Goal: Complete application form

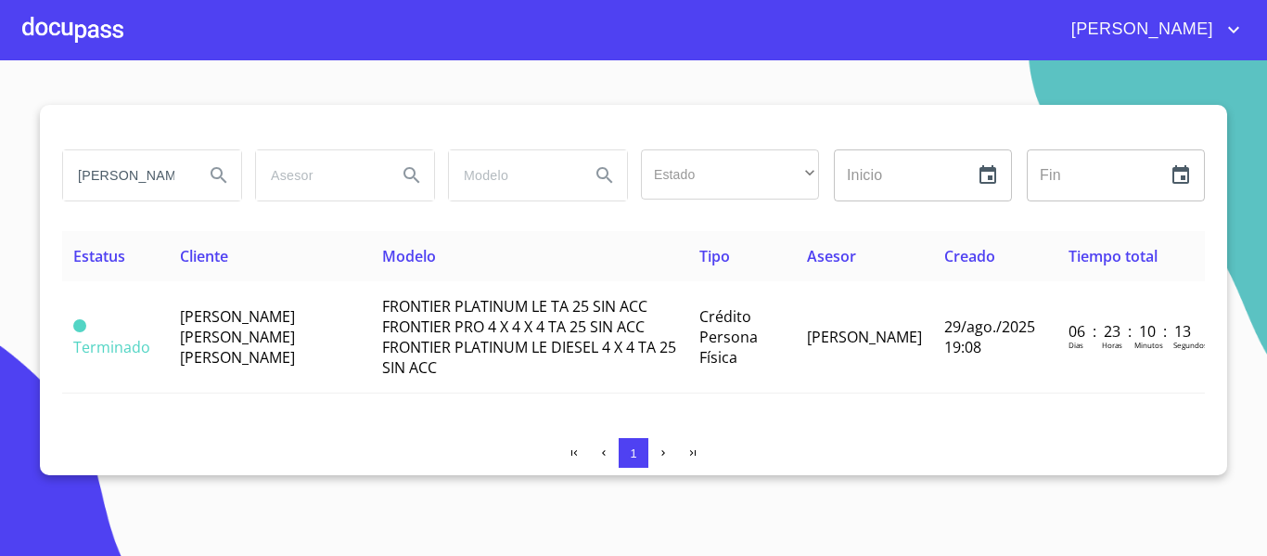
click at [64, 27] on div at bounding box center [72, 29] width 101 height 59
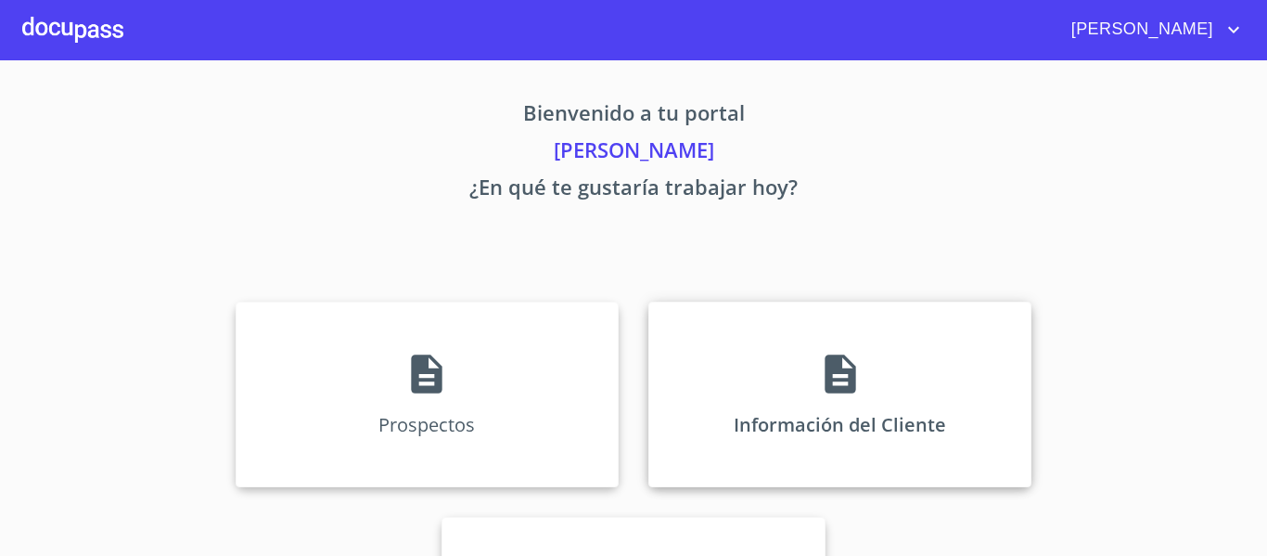
click at [717, 406] on div "Información del Cliente" at bounding box center [839, 393] width 383 height 185
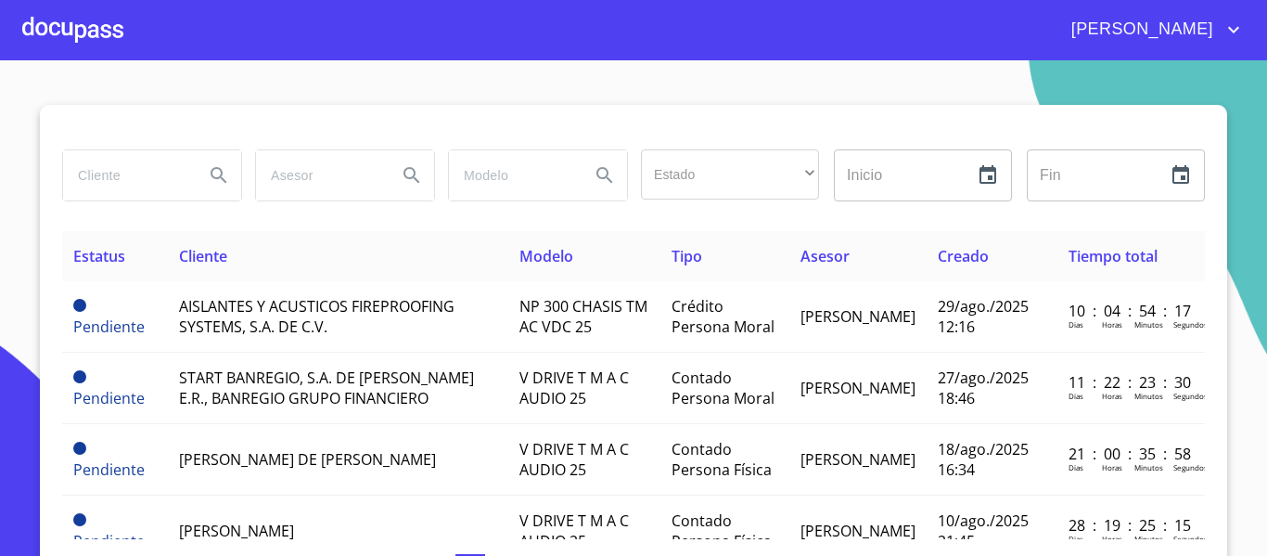
click at [124, 181] on input "search" at bounding box center [126, 175] width 126 height 50
type input "a"
type input "ARRENDAMIENTO PRODUCTIVO"
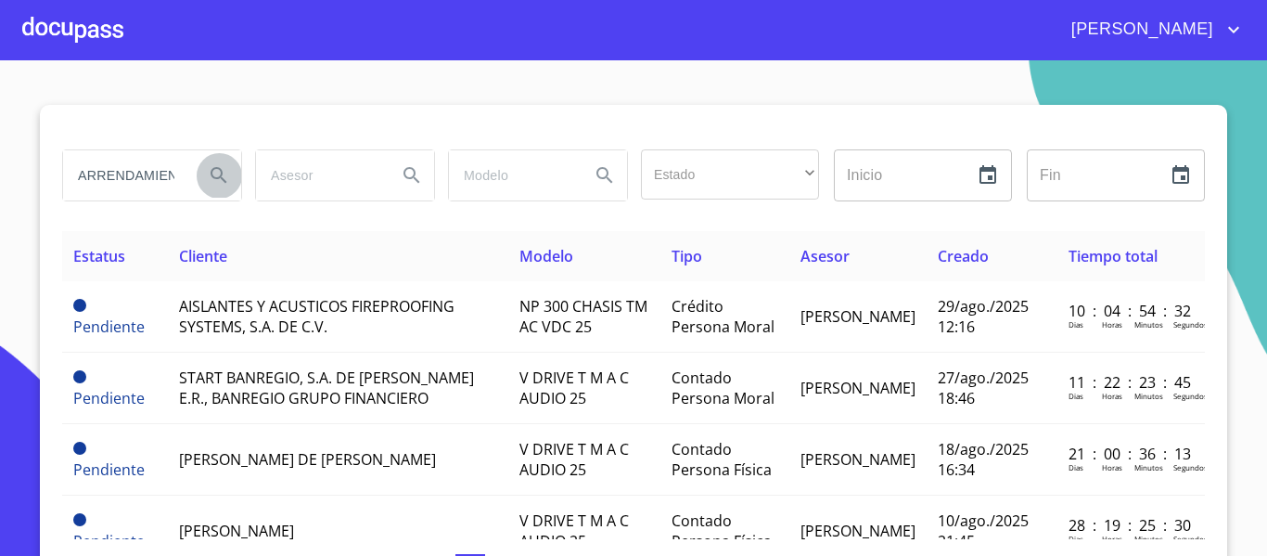
click at [213, 177] on icon "Search" at bounding box center [219, 175] width 16 height 16
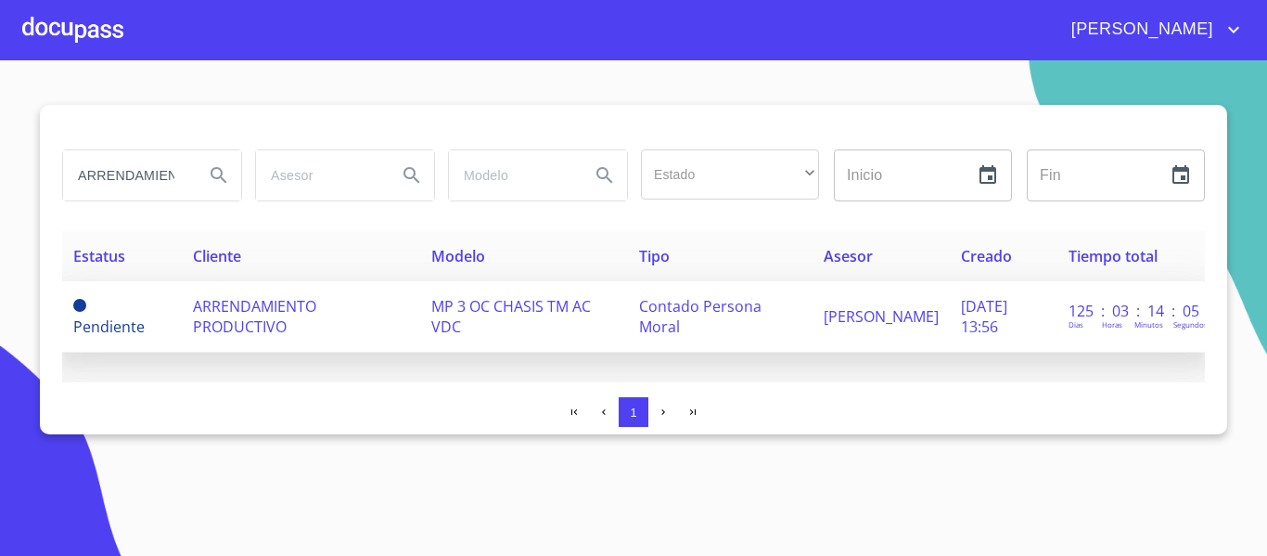
click at [464, 324] on td "MP 3 OC CHASIS TM AC VDC" at bounding box center [524, 316] width 209 height 71
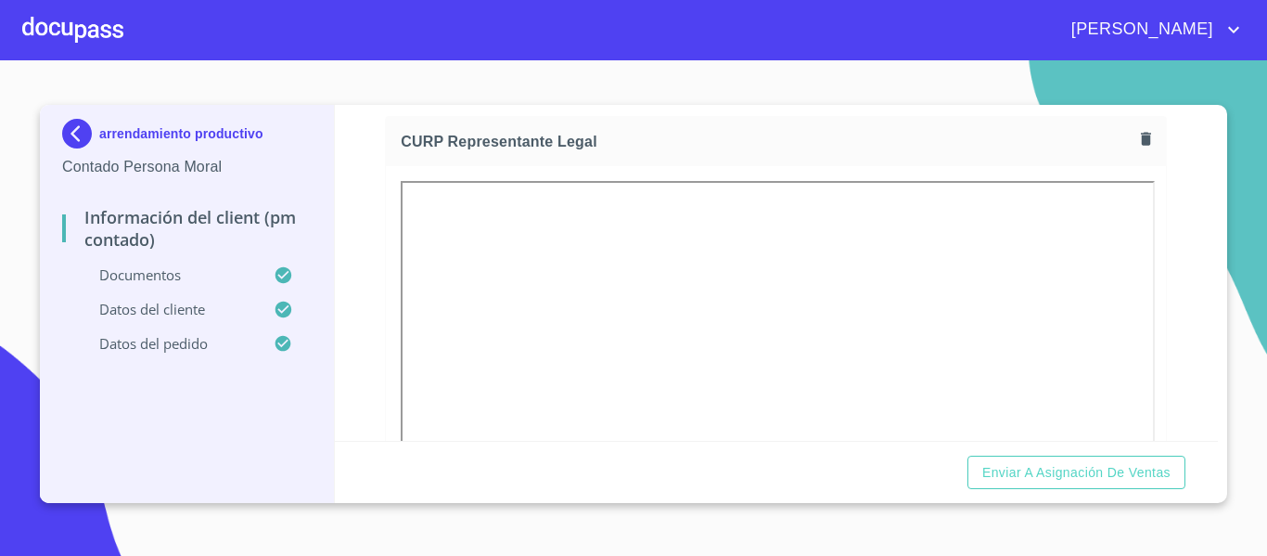
scroll to position [3153, 0]
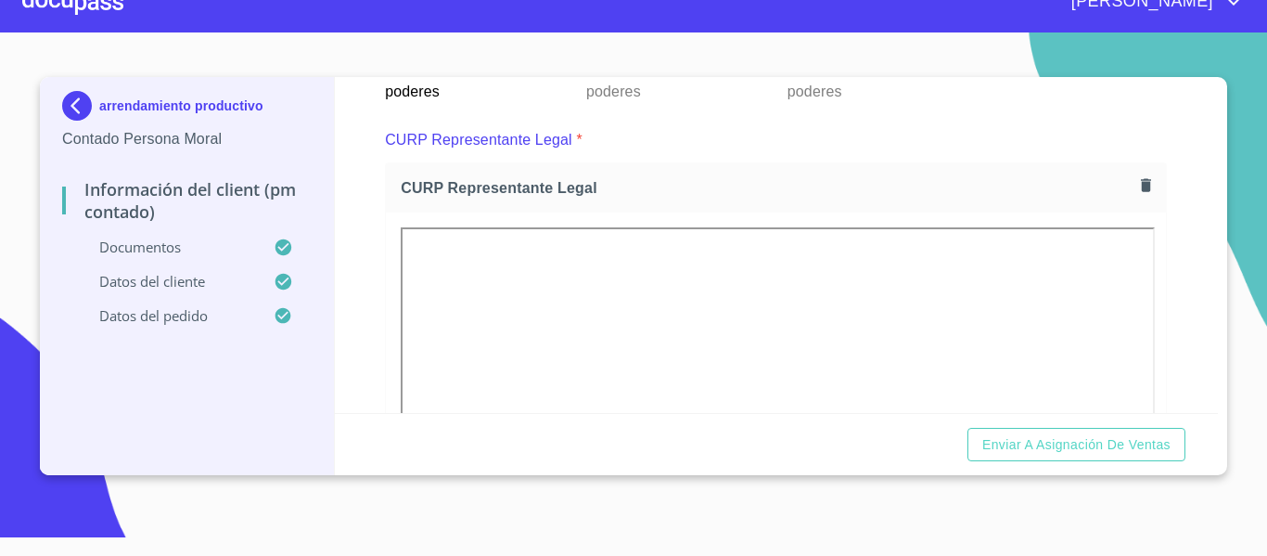
scroll to position [2923, 0]
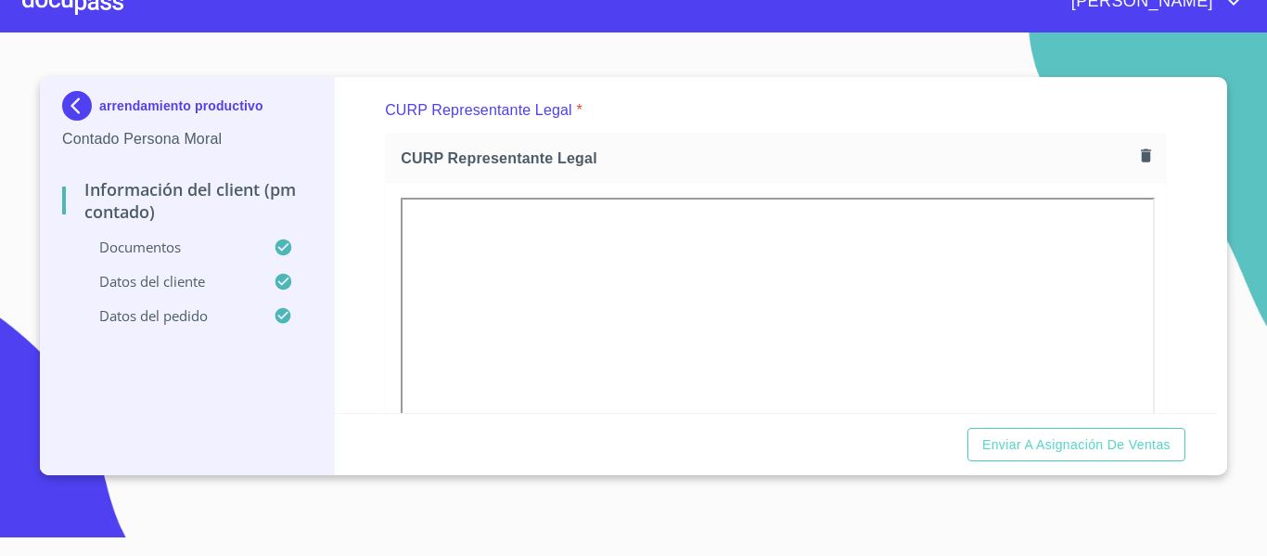
click at [66, 113] on img at bounding box center [80, 106] width 37 height 30
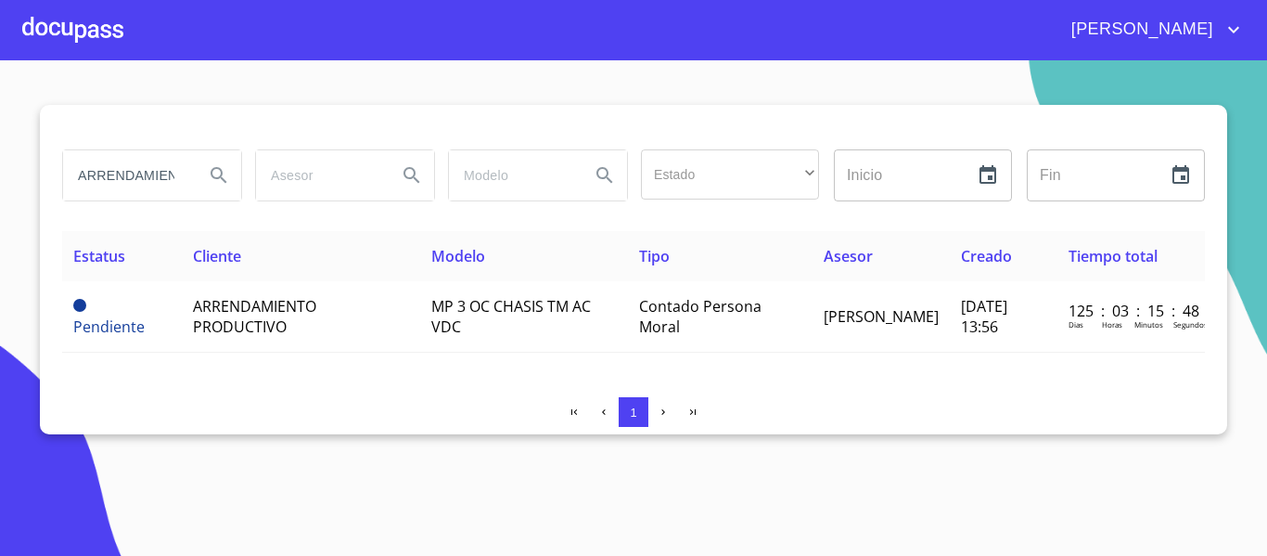
click at [70, 182] on input "ARRENDAMIENTO PRODUCTIVO" at bounding box center [126, 175] width 126 height 50
type input "ARRENDA GDL"
click at [224, 176] on icon "Search" at bounding box center [219, 175] width 22 height 22
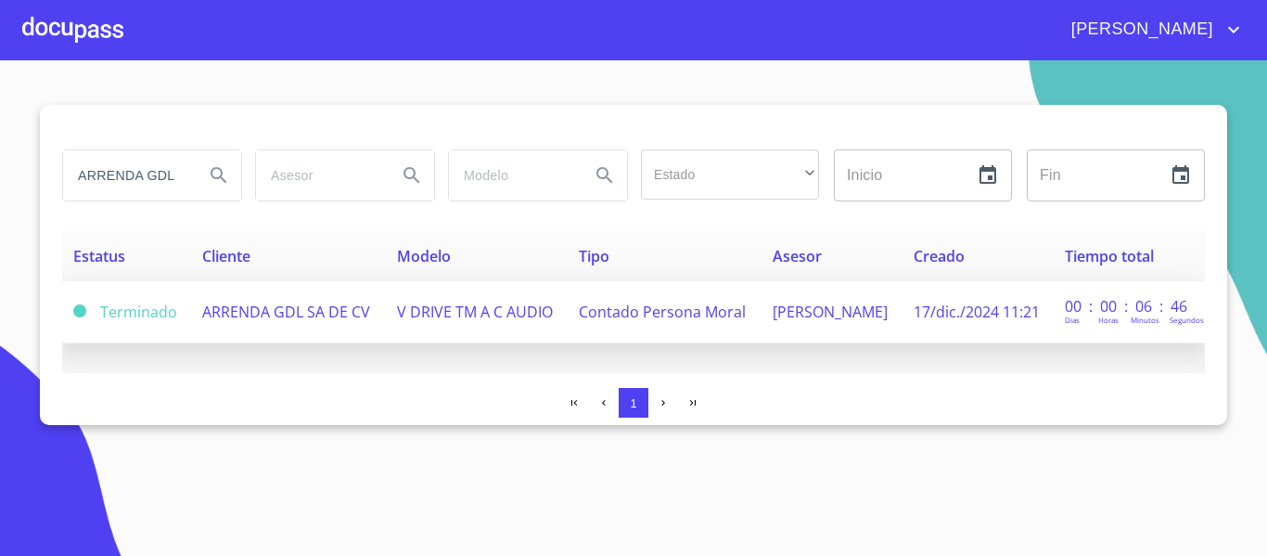
click at [382, 313] on td "ARRENDA GDL SA DE CV" at bounding box center [288, 312] width 195 height 62
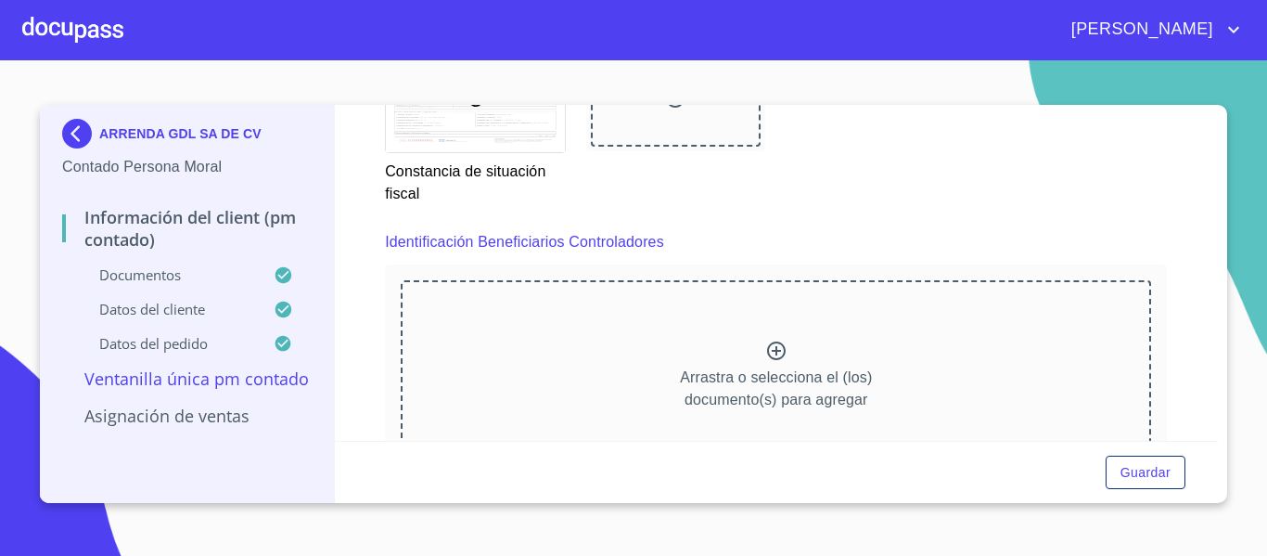
scroll to position [4897, 0]
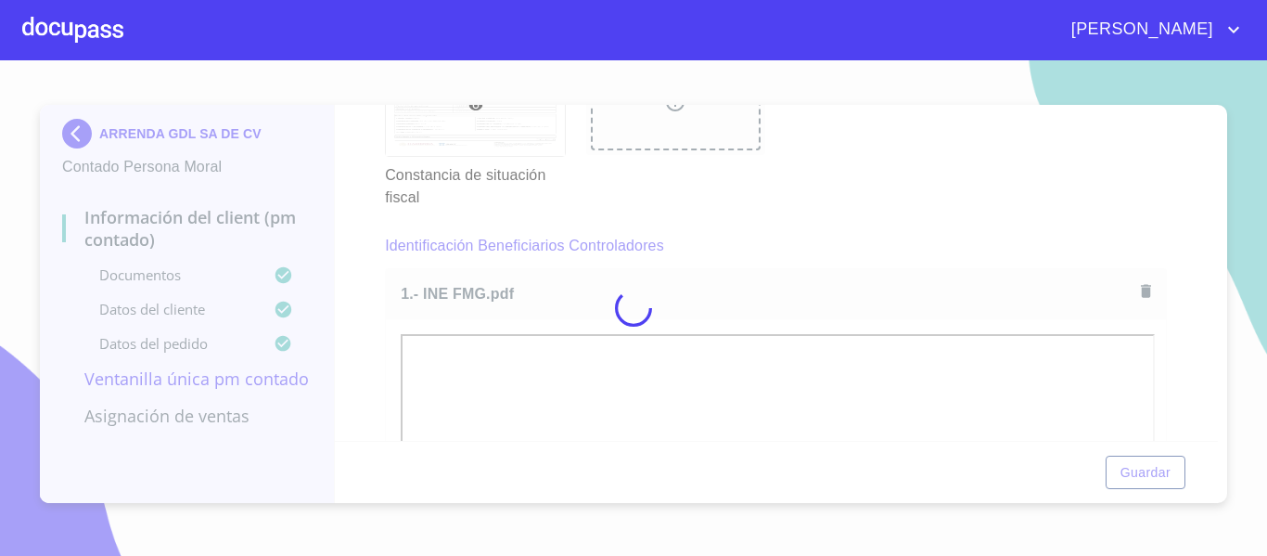
click at [543, 270] on div at bounding box center [633, 307] width 1267 height 495
click at [546, 265] on div at bounding box center [633, 307] width 1267 height 495
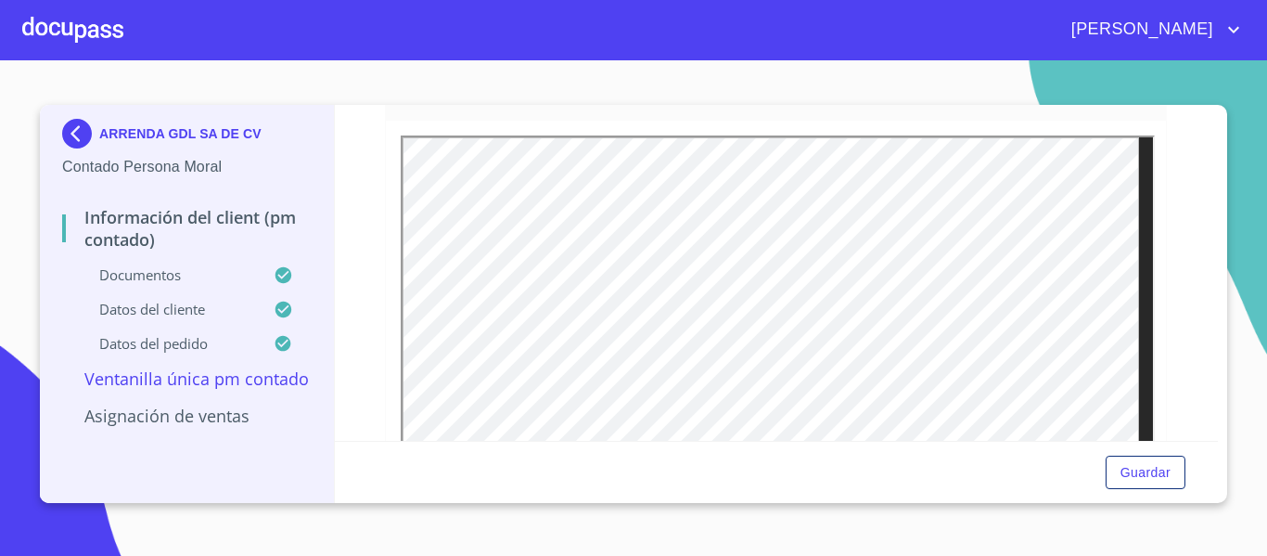
scroll to position [5918, 0]
click at [1135, 479] on span "Guardar" at bounding box center [1145, 472] width 50 height 23
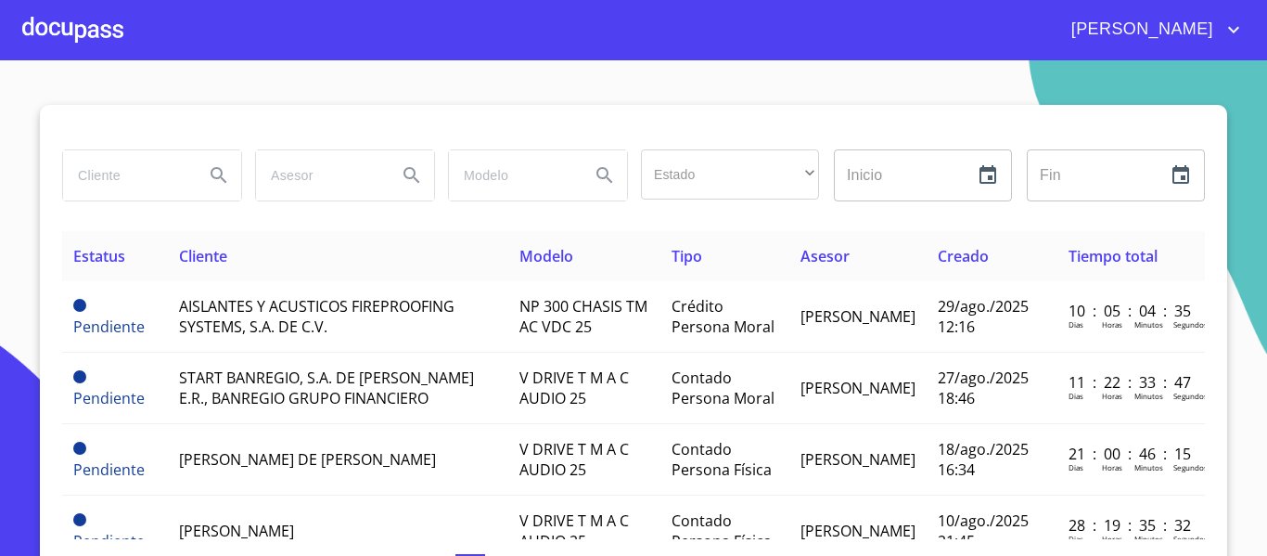
click at [97, 174] on input "search" at bounding box center [126, 175] width 126 height 50
type input "ARRENDAMIENTO PRODUCTIVO"
click at [211, 174] on icon "Search" at bounding box center [219, 175] width 16 height 16
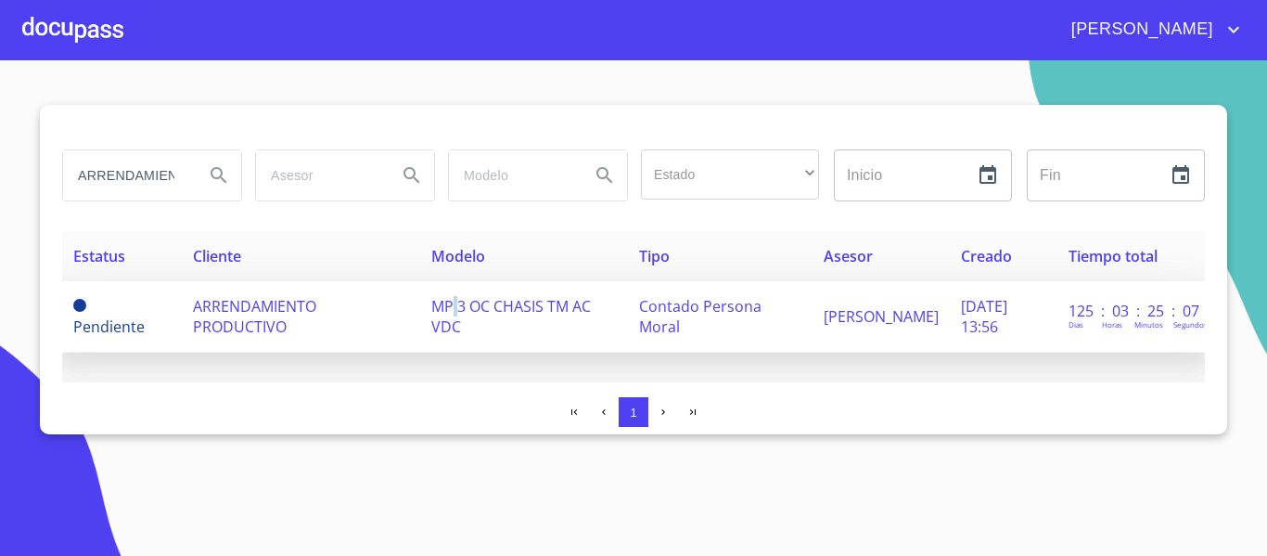
click at [446, 308] on span "MP 3 OC CHASIS TM AC VDC" at bounding box center [511, 316] width 160 height 41
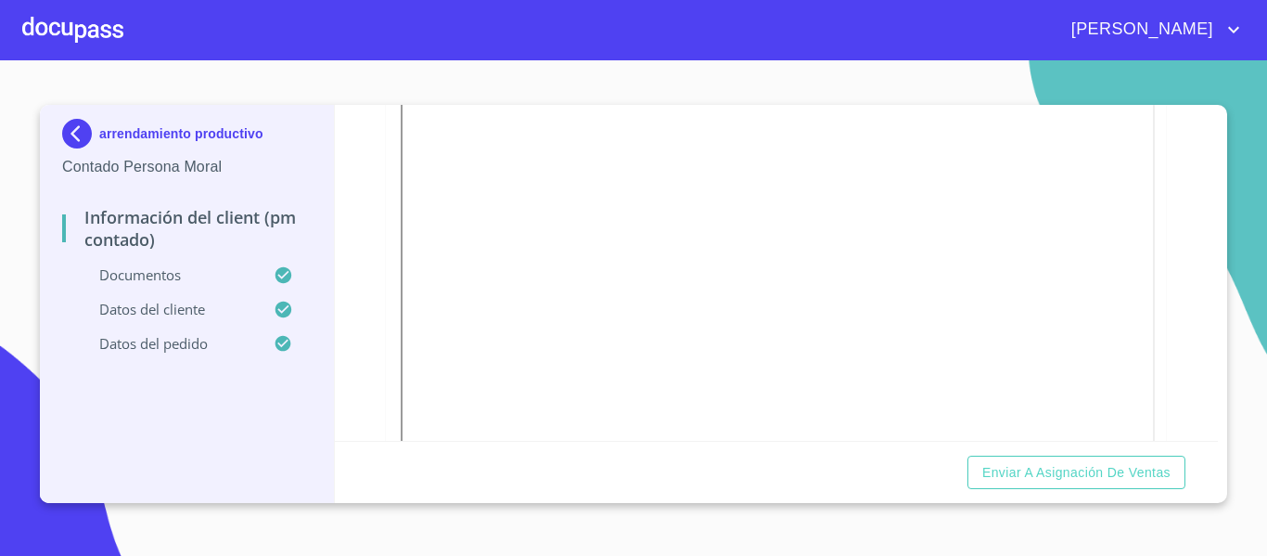
scroll to position [3233, 0]
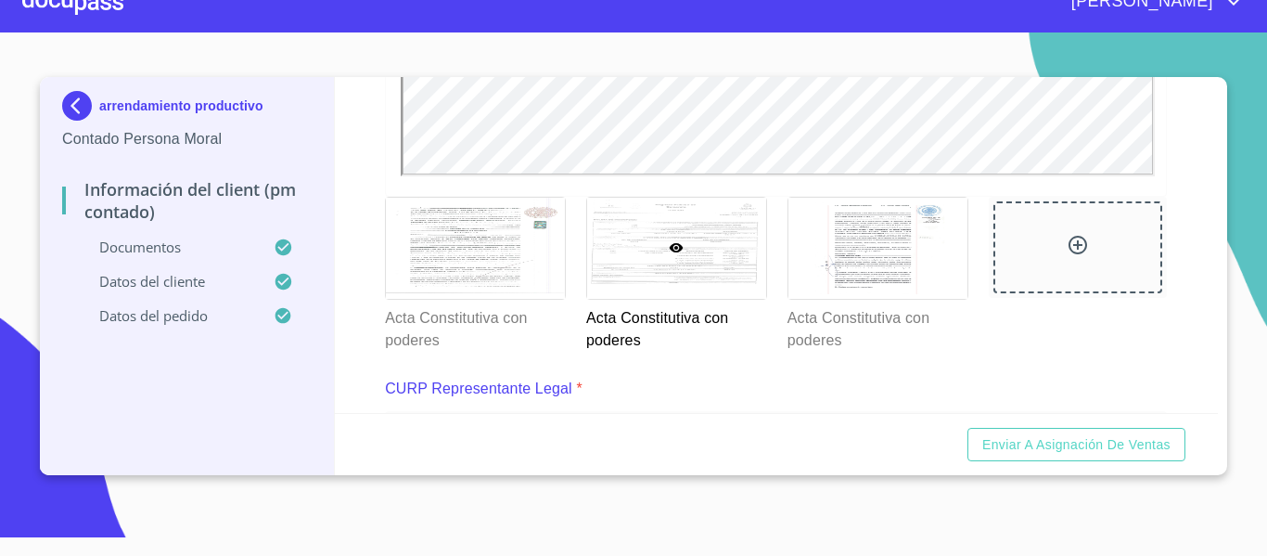
scroll to position [0, 0]
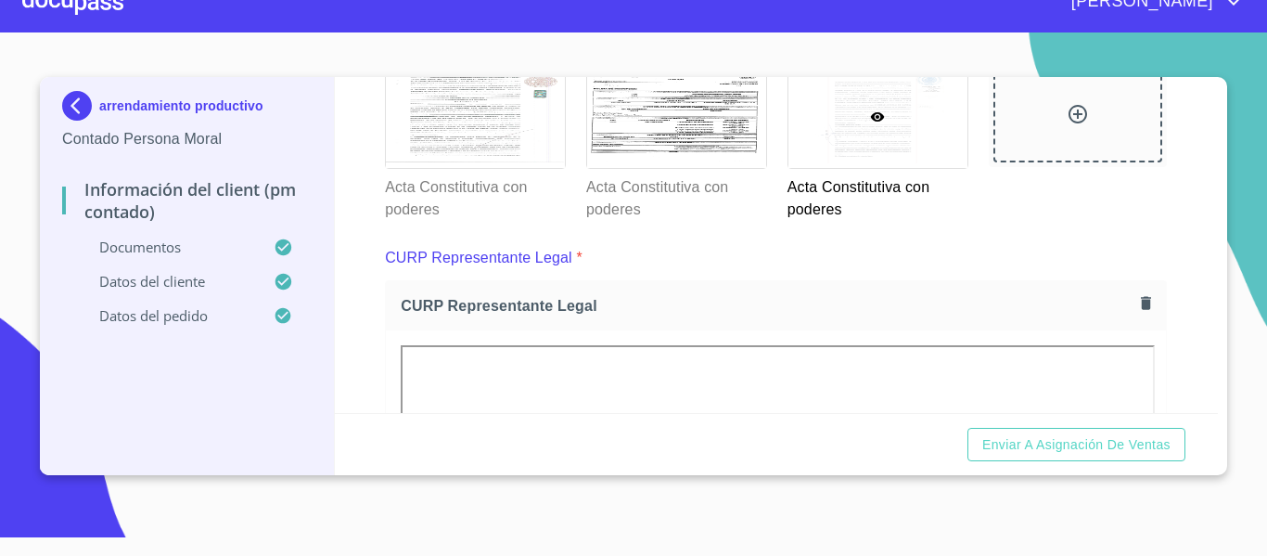
scroll to position [2869, 0]
